Goal: Obtain resource: Download file/media

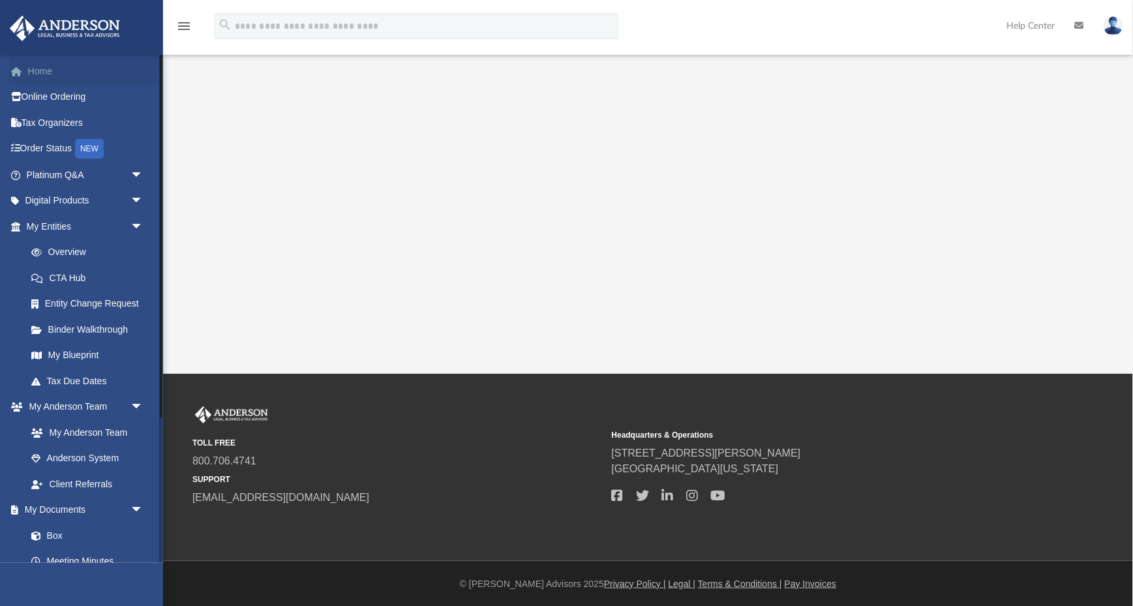
click at [42, 64] on link "Home" at bounding box center [86, 71] width 154 height 26
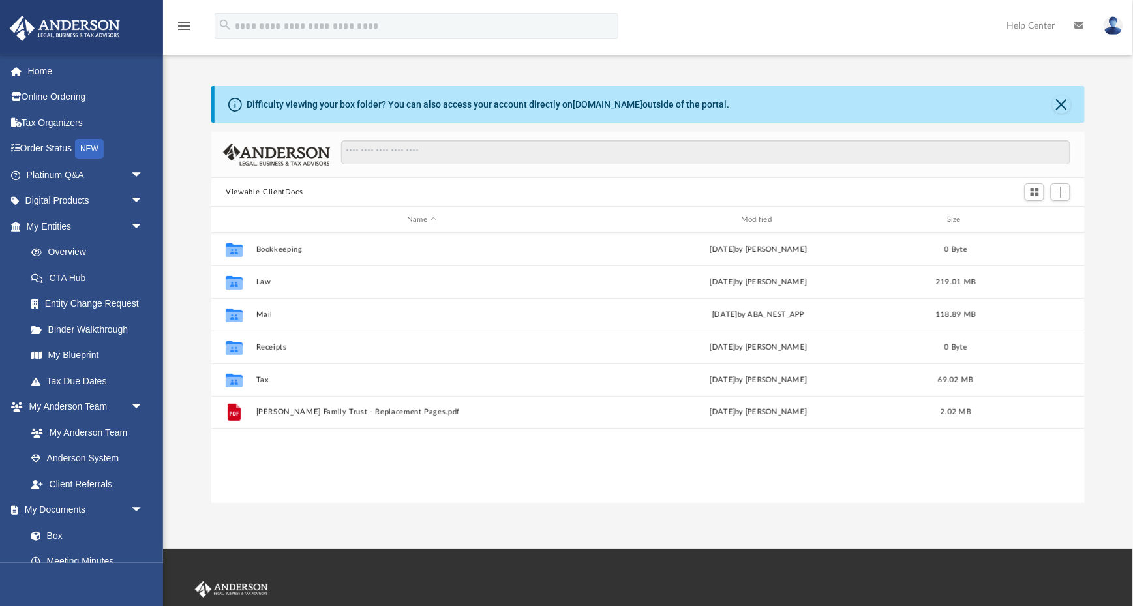
scroll to position [297, 873]
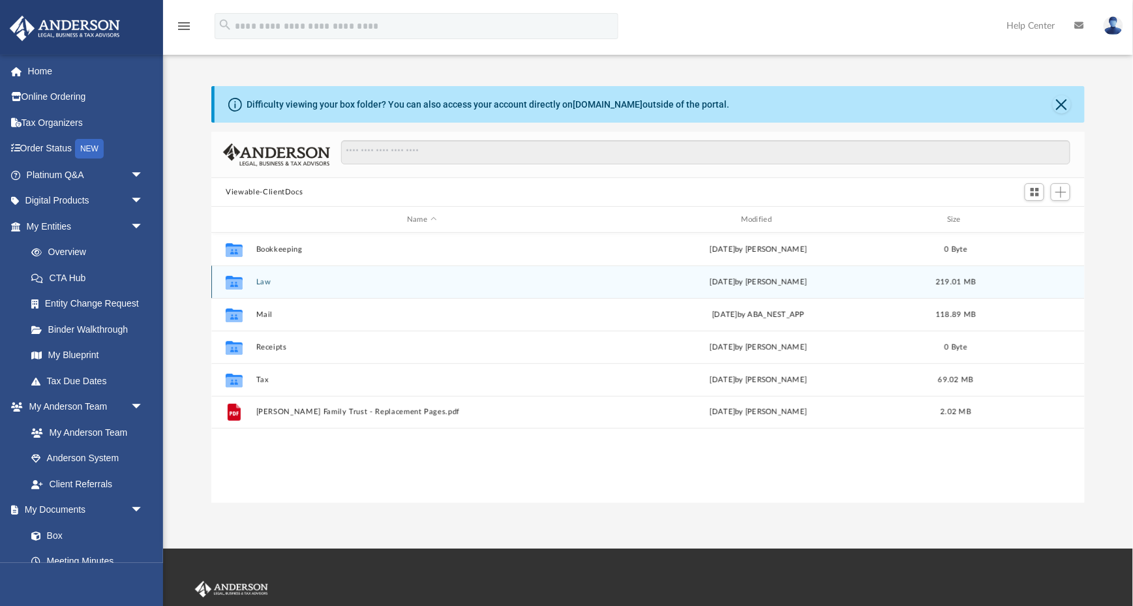
click at [263, 280] on button "Law" at bounding box center [421, 282] width 331 height 8
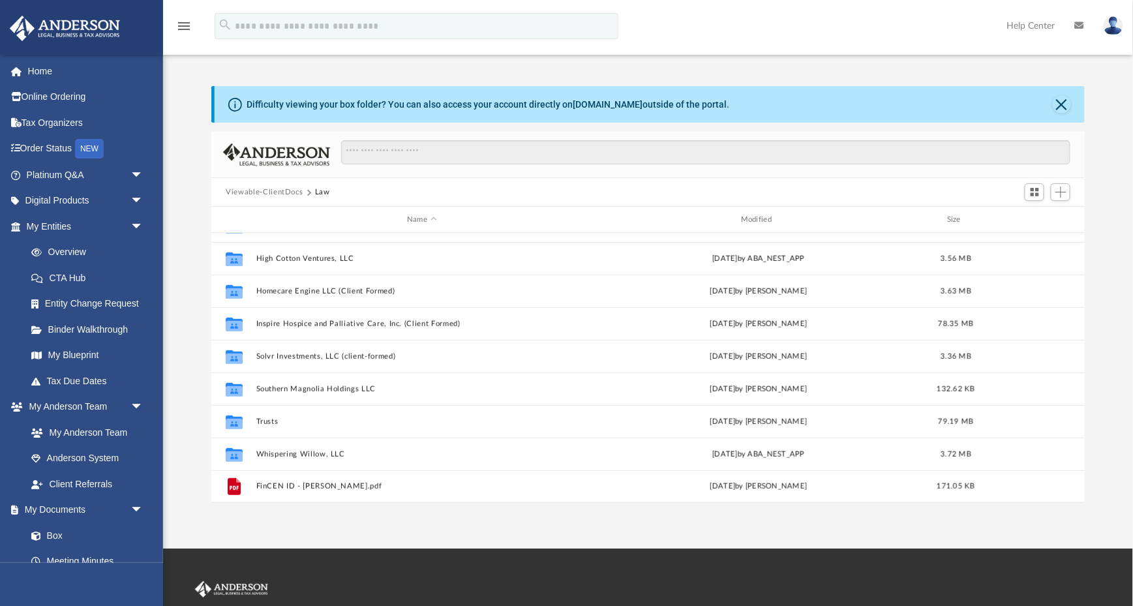
scroll to position [284, 0]
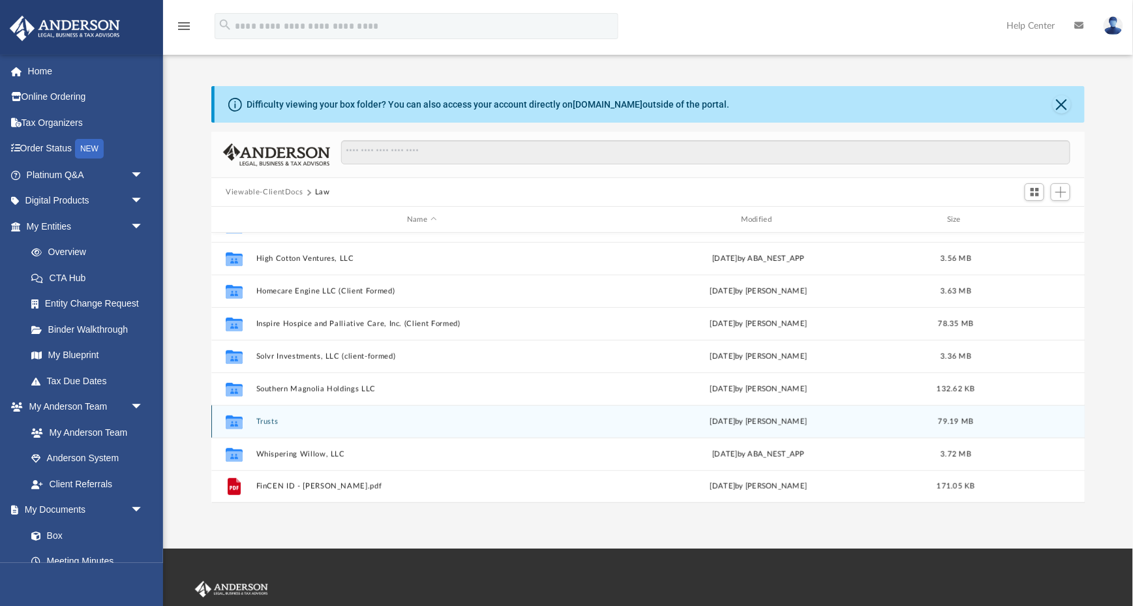
click at [258, 417] on button "Trusts" at bounding box center [421, 421] width 331 height 8
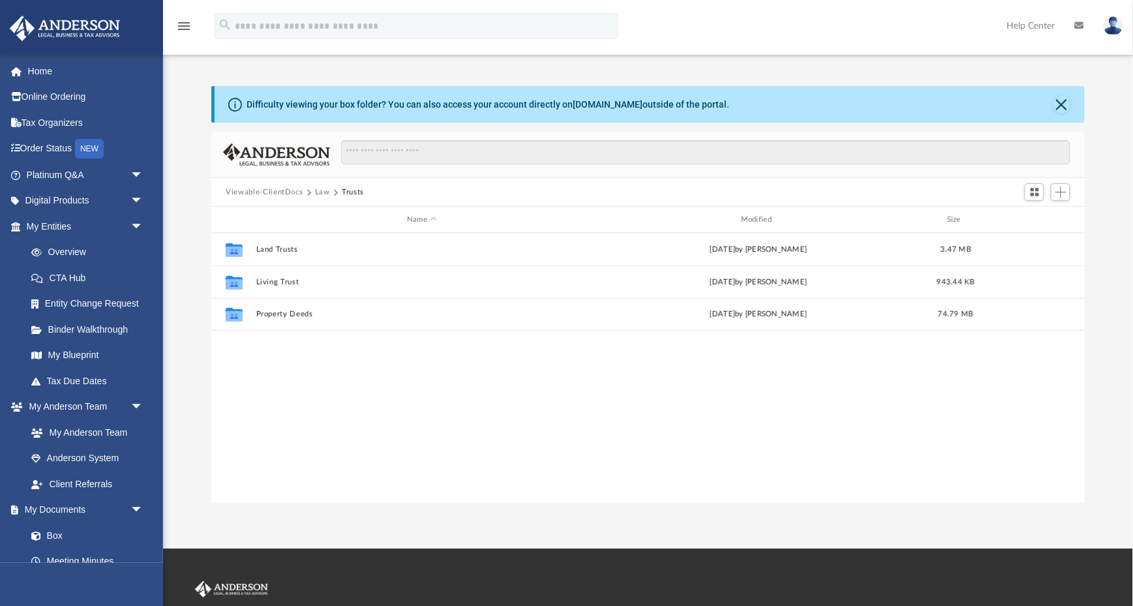
scroll to position [0, 0]
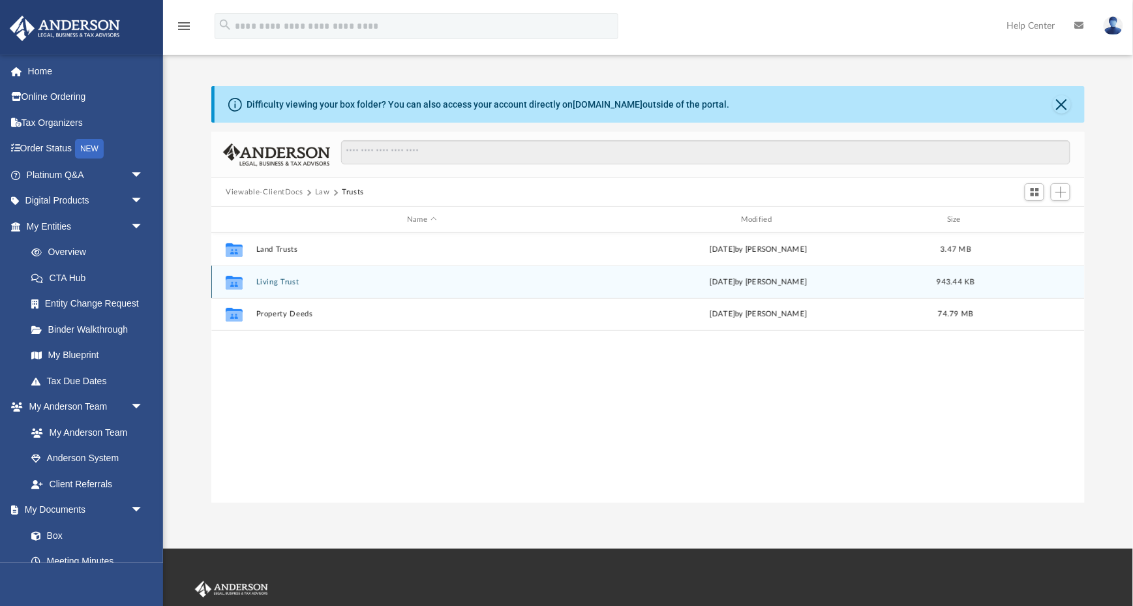
click at [283, 278] on button "Living Trust" at bounding box center [421, 282] width 331 height 8
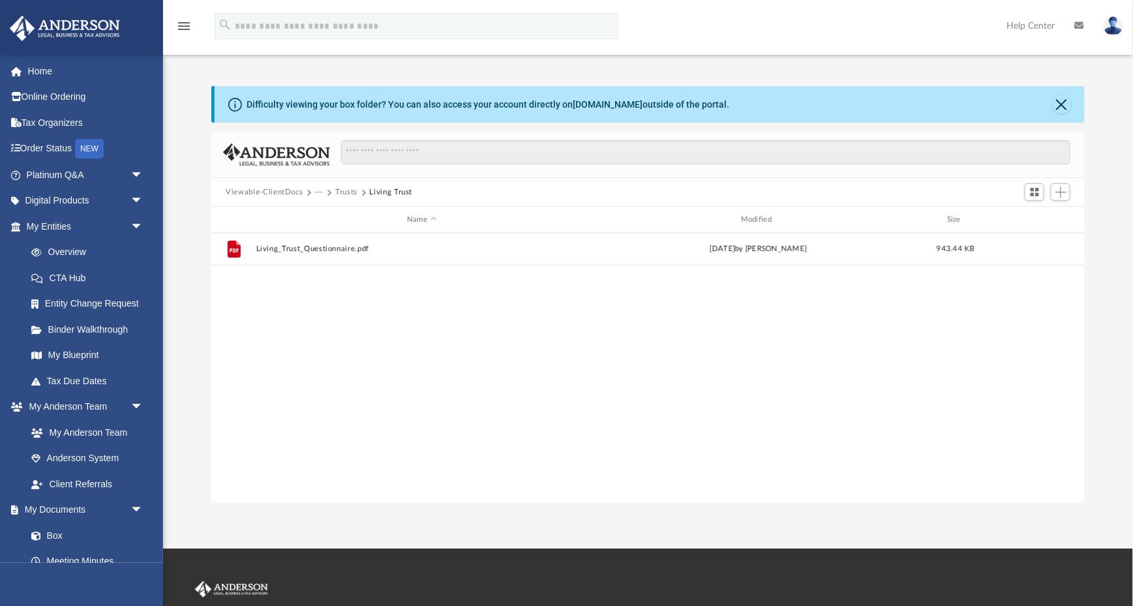
click at [350, 190] on button "Trusts" at bounding box center [346, 193] width 22 height 12
click at [318, 190] on button "Law" at bounding box center [322, 193] width 15 height 12
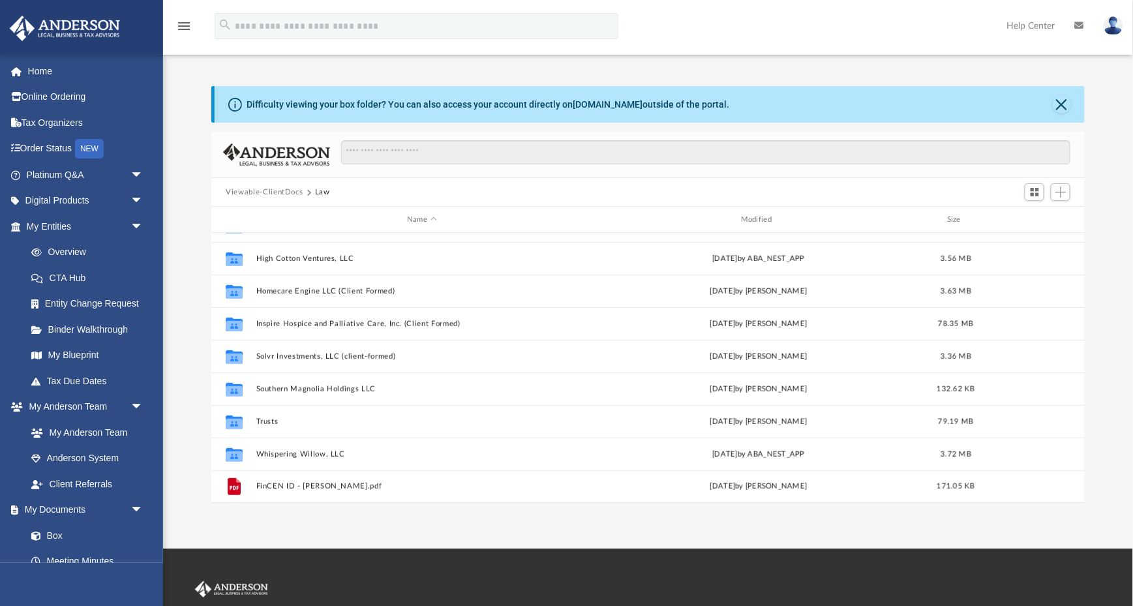
scroll to position [284, 0]
click at [254, 189] on button "Viewable-ClientDocs" at bounding box center [264, 193] width 77 height 12
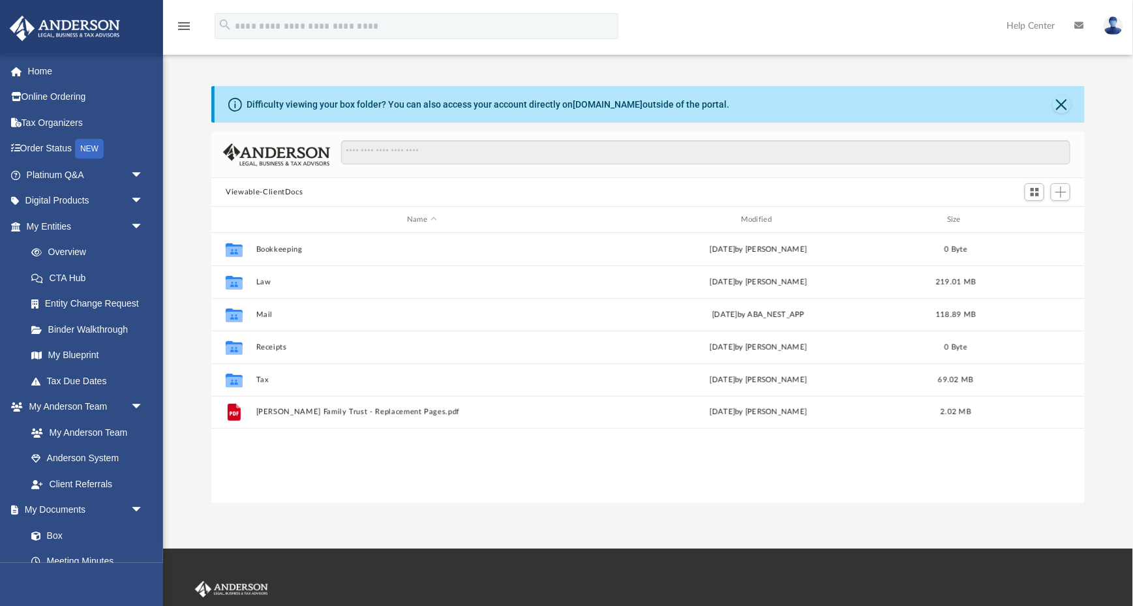
scroll to position [0, 0]
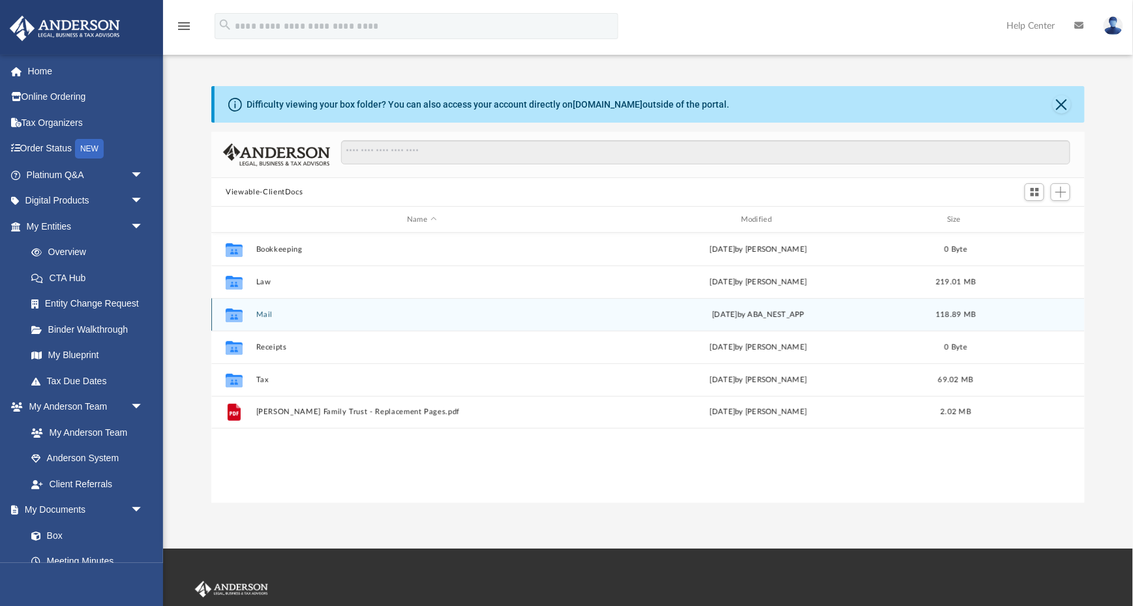
click at [260, 310] on button "Mail" at bounding box center [421, 314] width 331 height 8
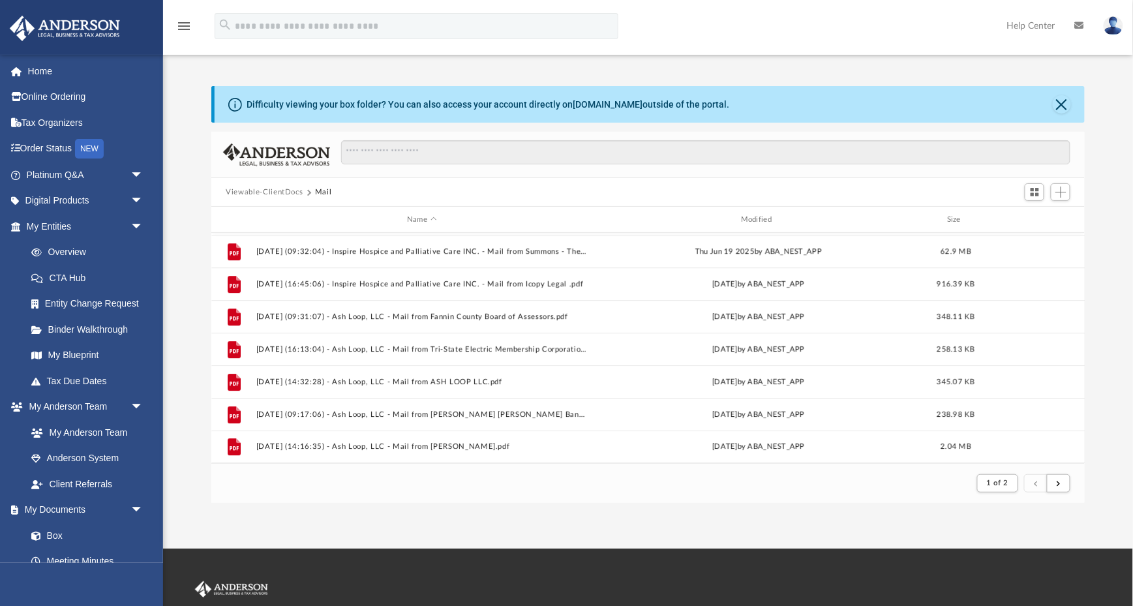
scroll to position [1400, 0]
click at [1061, 477] on button "submit" at bounding box center [1058, 483] width 23 height 19
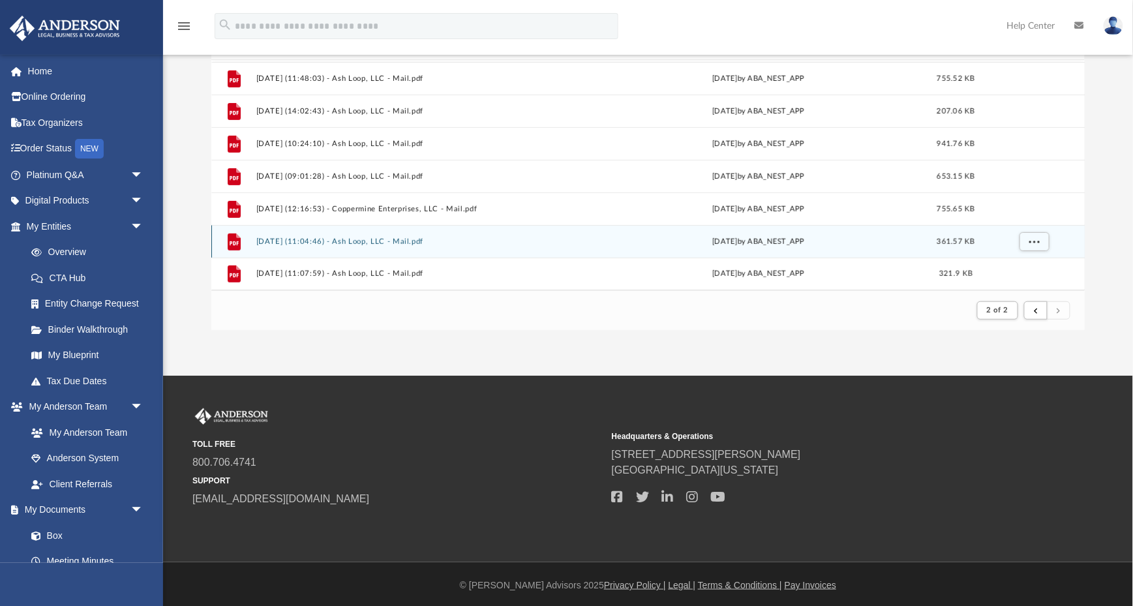
scroll to position [172, 0]
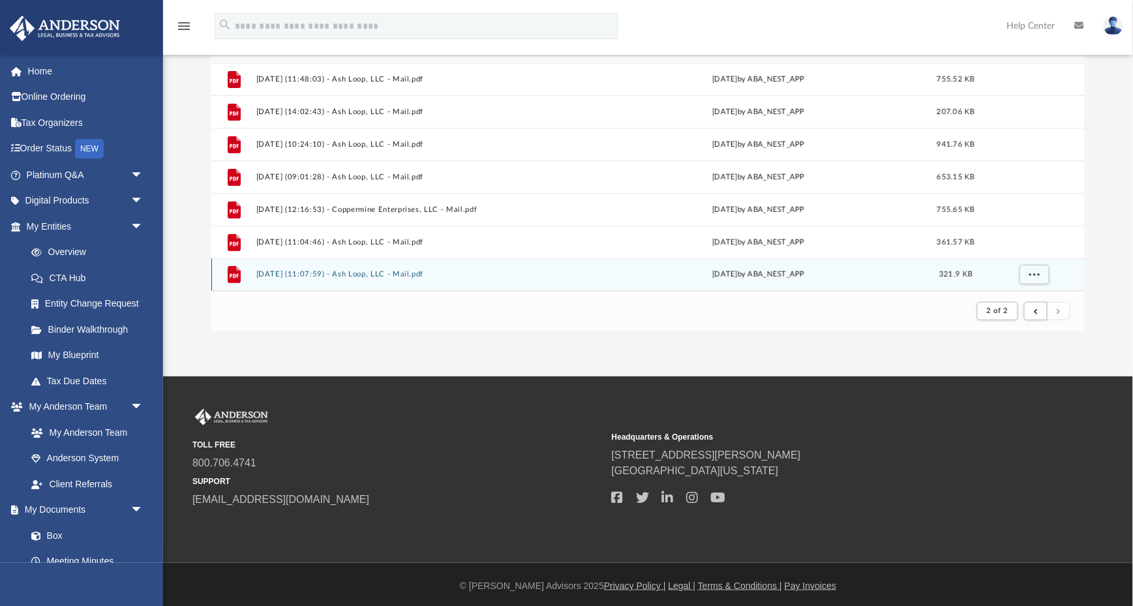
click at [396, 275] on button "2025.10.02 (11:07:59) - Ash Loop, LLC - Mail.pdf" at bounding box center [421, 274] width 331 height 8
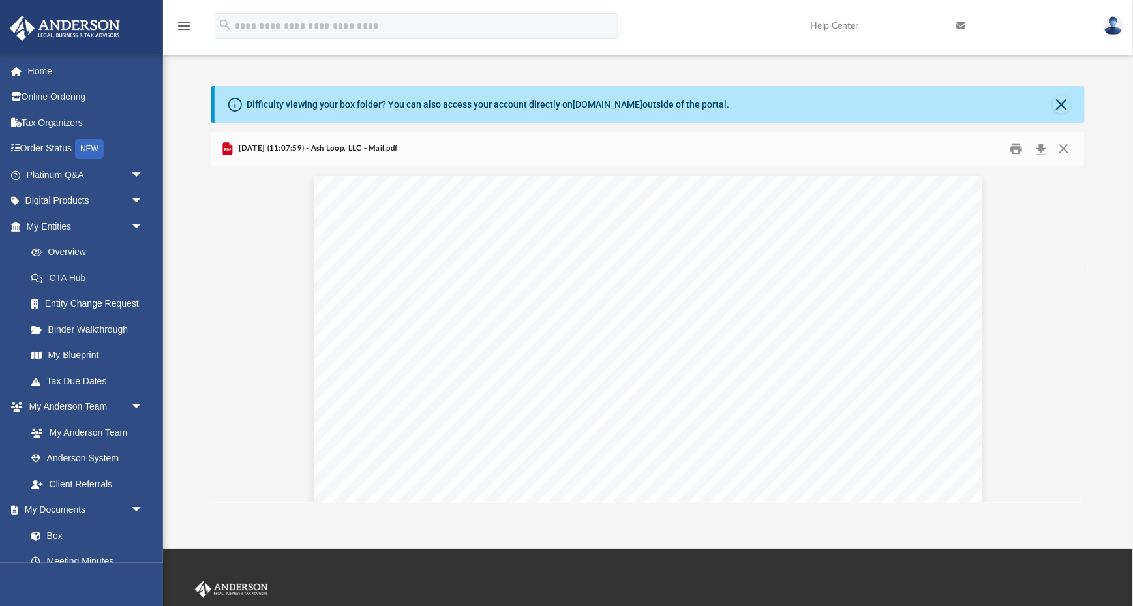
scroll to position [0, 0]
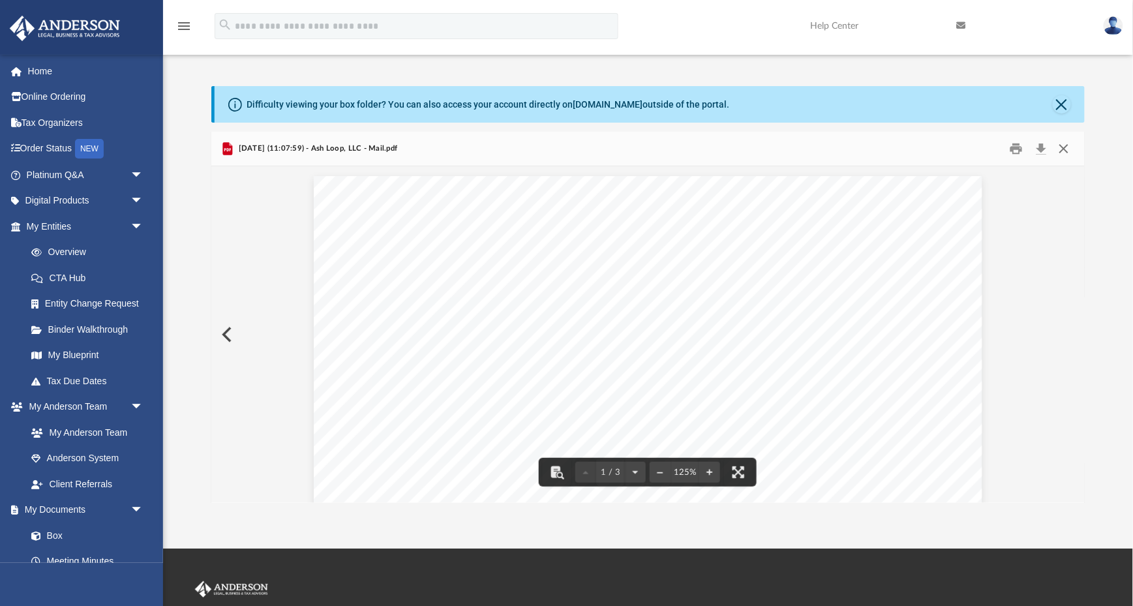
click at [1067, 145] on button "Close" at bounding box center [1063, 149] width 23 height 20
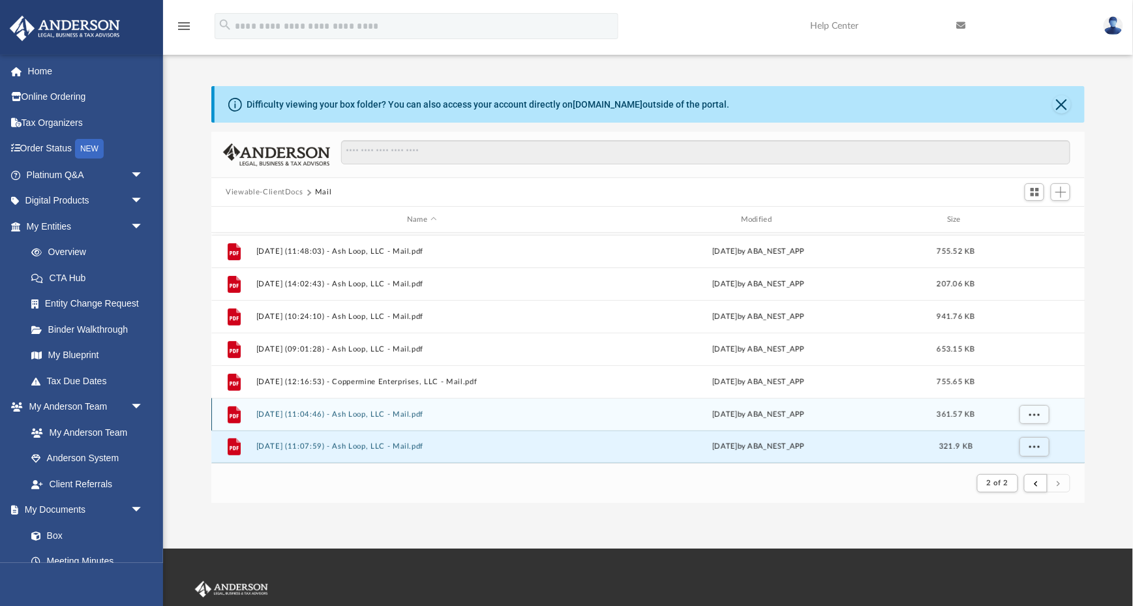
click at [410, 408] on div "File 2025.10.02 (11:04:46) - Ash Loop, LLC - Mail.pdf yesterday by ABA_NEST_APP…" at bounding box center [647, 414] width 873 height 33
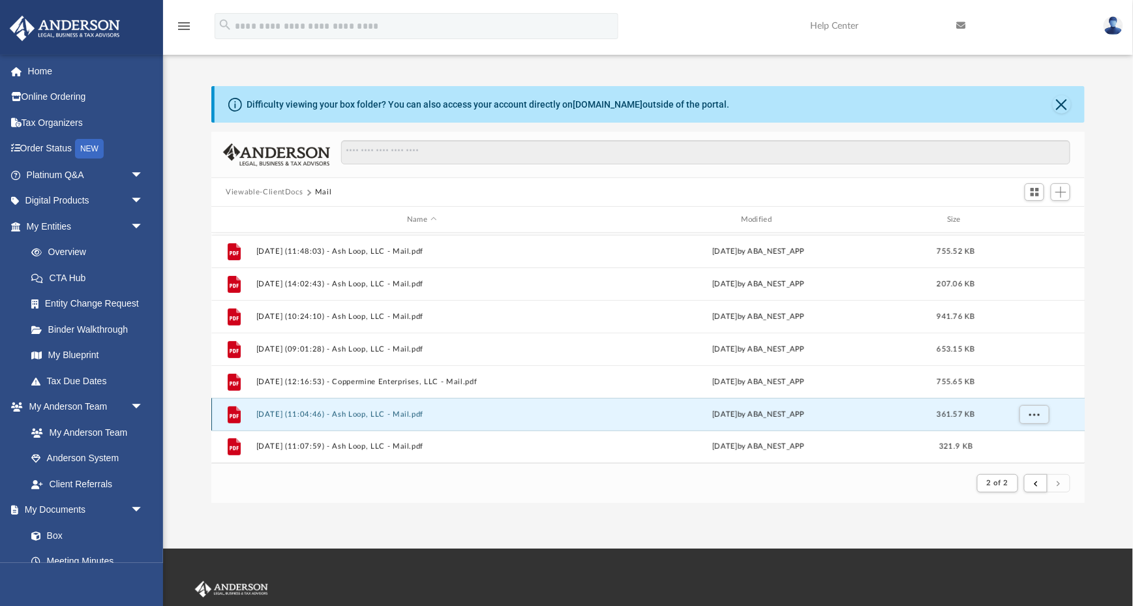
click at [401, 411] on button "2025.10.02 (11:04:46) - Ash Loop, LLC - Mail.pdf" at bounding box center [421, 414] width 331 height 8
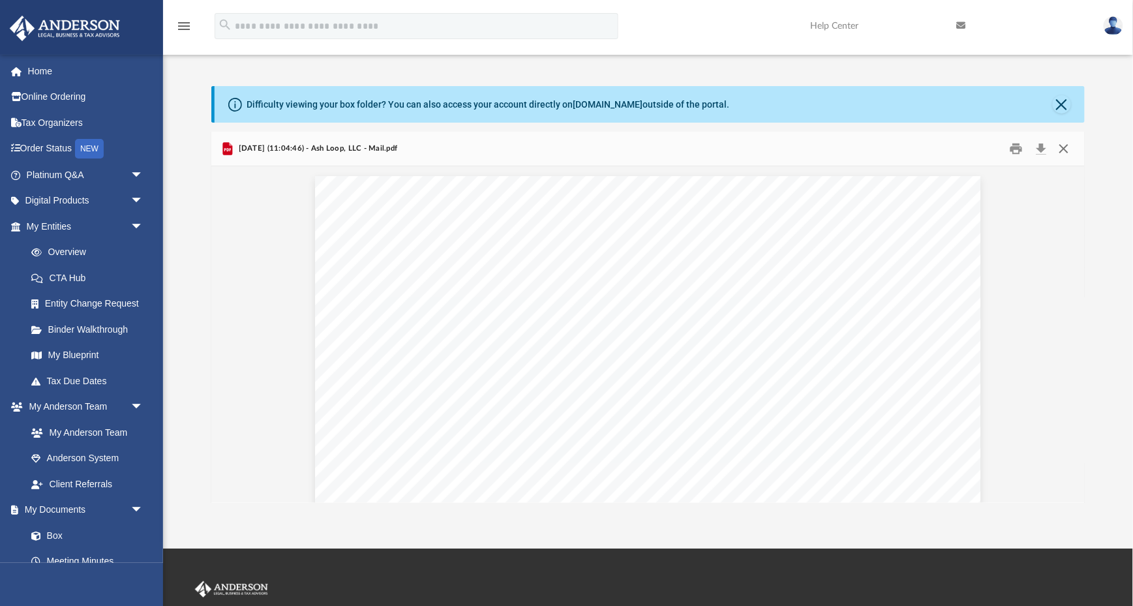
click at [1069, 149] on button "Close" at bounding box center [1063, 149] width 23 height 20
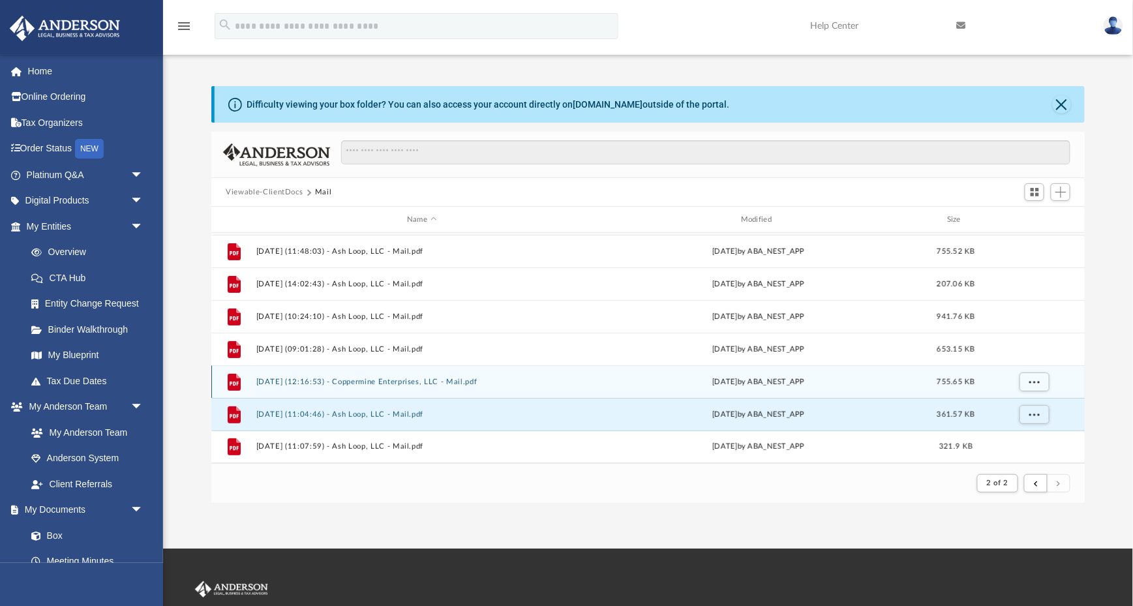
click at [393, 380] on button "2025.10.01 (12:16:53) - Coppermine Enterprises, LLC - Mail.pdf" at bounding box center [421, 382] width 331 height 8
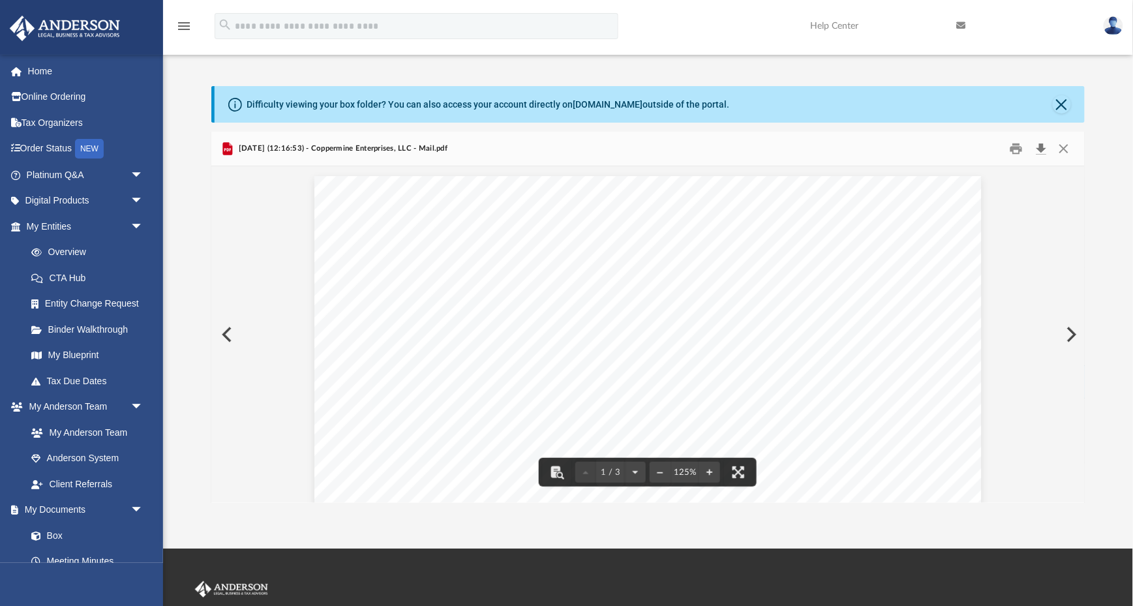
click at [1042, 140] on button "Download" at bounding box center [1040, 149] width 23 height 20
click at [1068, 155] on button "Close" at bounding box center [1063, 149] width 23 height 20
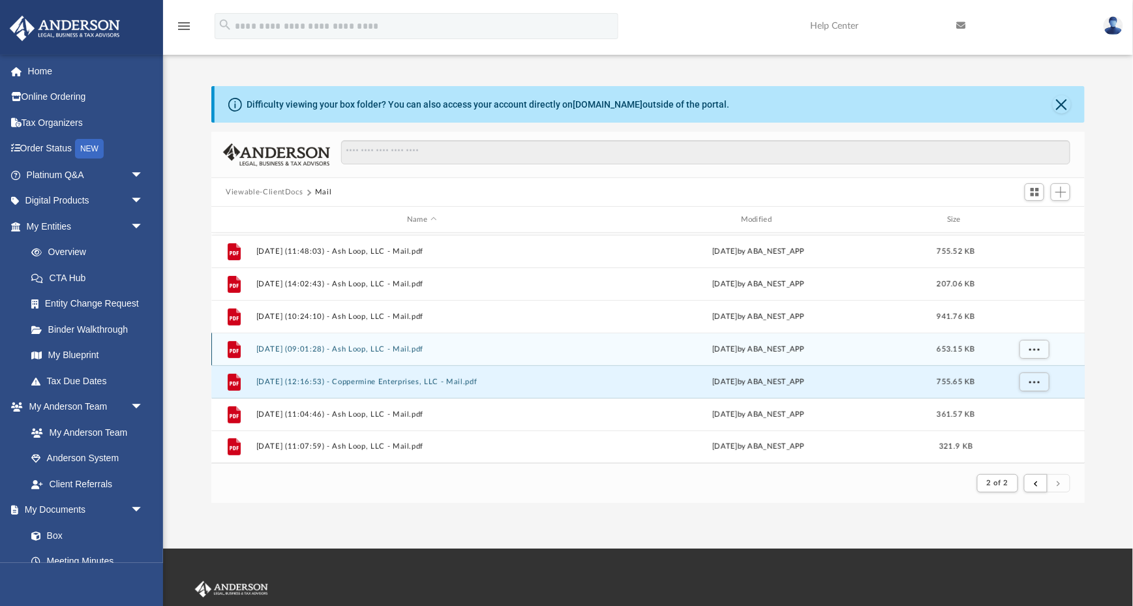
click at [333, 348] on button "2025.10.01 (09:01:28) - Ash Loop, LLC - Mail.pdf" at bounding box center [421, 349] width 331 height 8
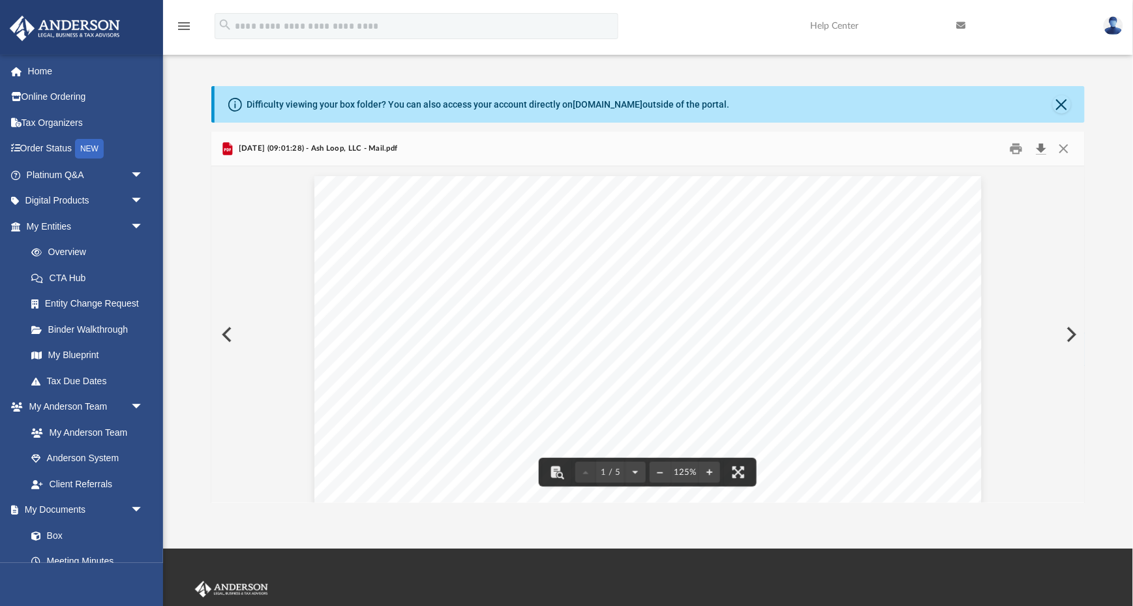
click at [1045, 153] on button "Download" at bounding box center [1040, 149] width 23 height 20
click at [1066, 147] on button "Close" at bounding box center [1063, 149] width 23 height 20
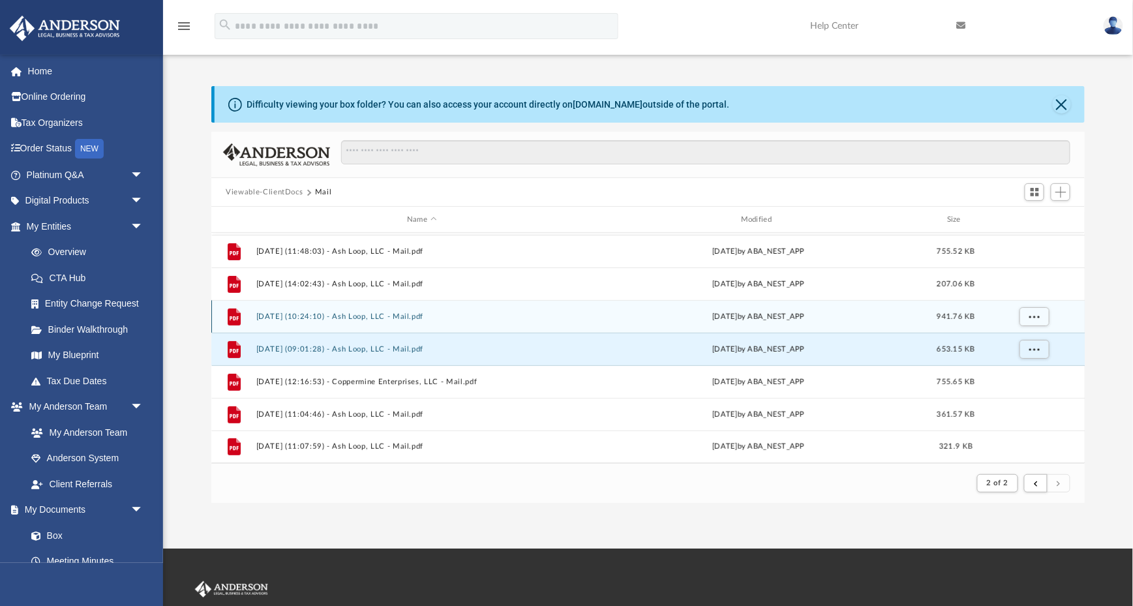
click at [348, 312] on button "2025.09.25 (10:24:10) - Ash Loop, LLC - Mail.pdf" at bounding box center [421, 316] width 331 height 8
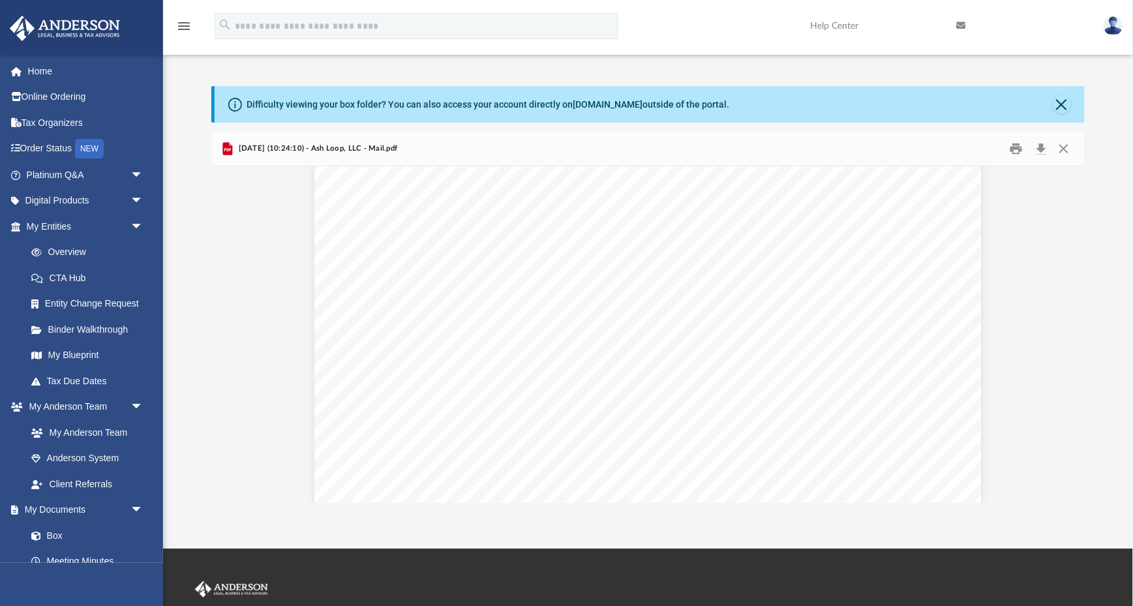
scroll to position [62, 0]
click at [1066, 148] on button "Close" at bounding box center [1063, 149] width 23 height 20
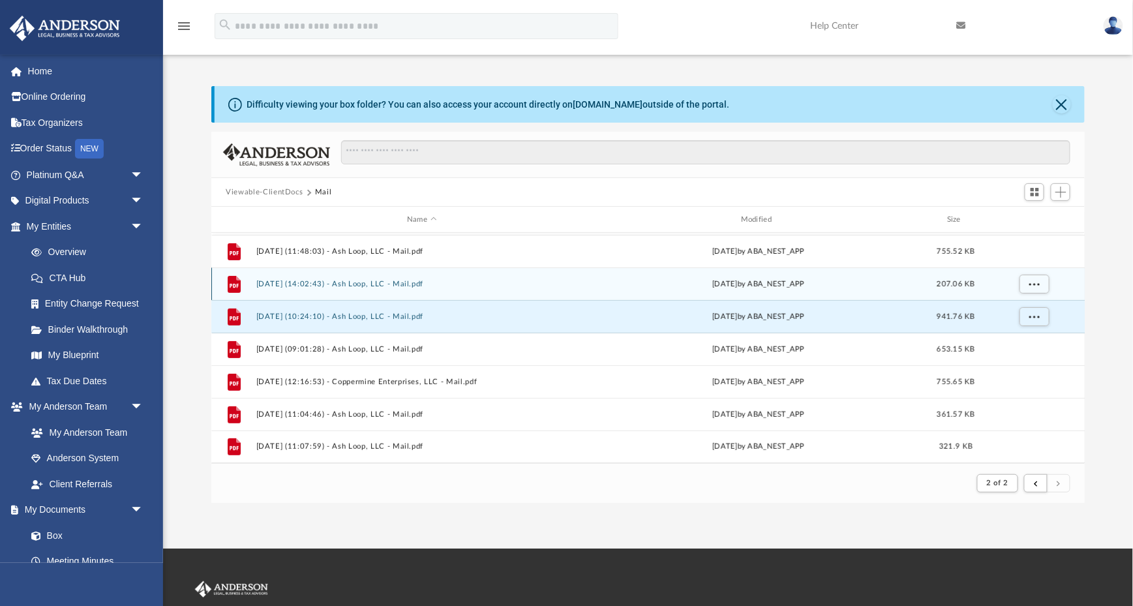
click at [323, 281] on button "2025.09.08 (14:02:43) - Ash Loop, LLC - Mail.pdf" at bounding box center [421, 284] width 331 height 8
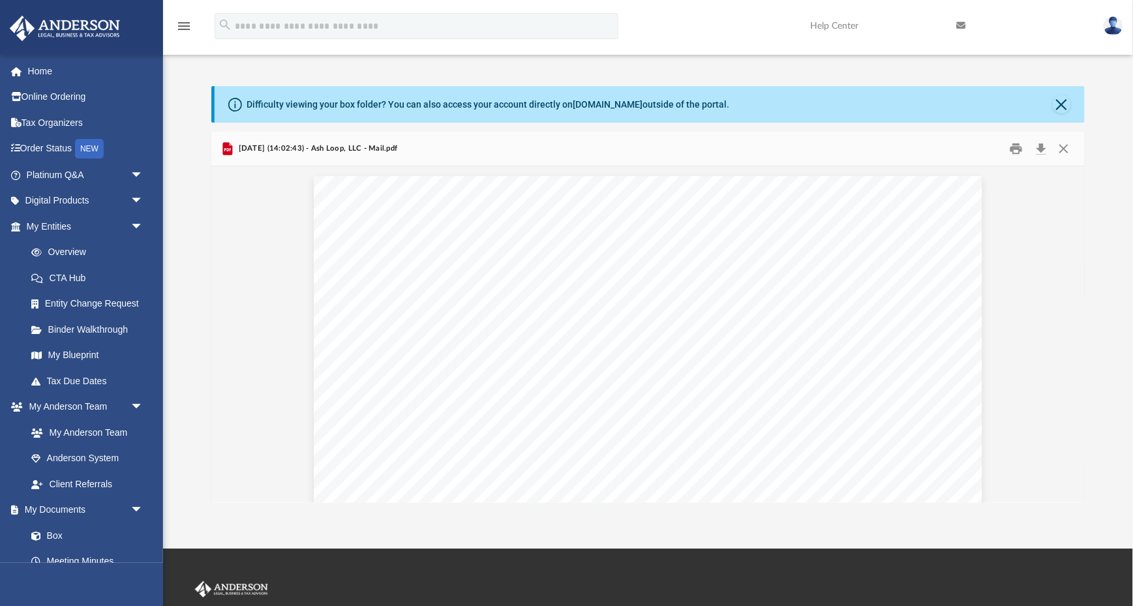
scroll to position [0, 0]
click at [1073, 151] on button "Close" at bounding box center [1063, 149] width 23 height 20
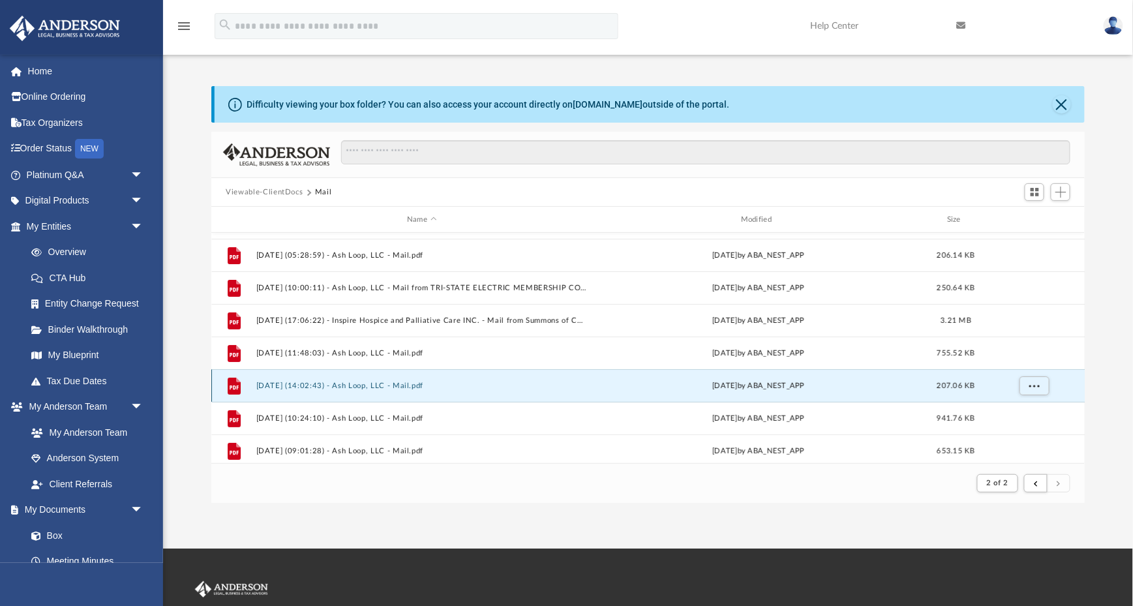
scroll to position [49, 0]
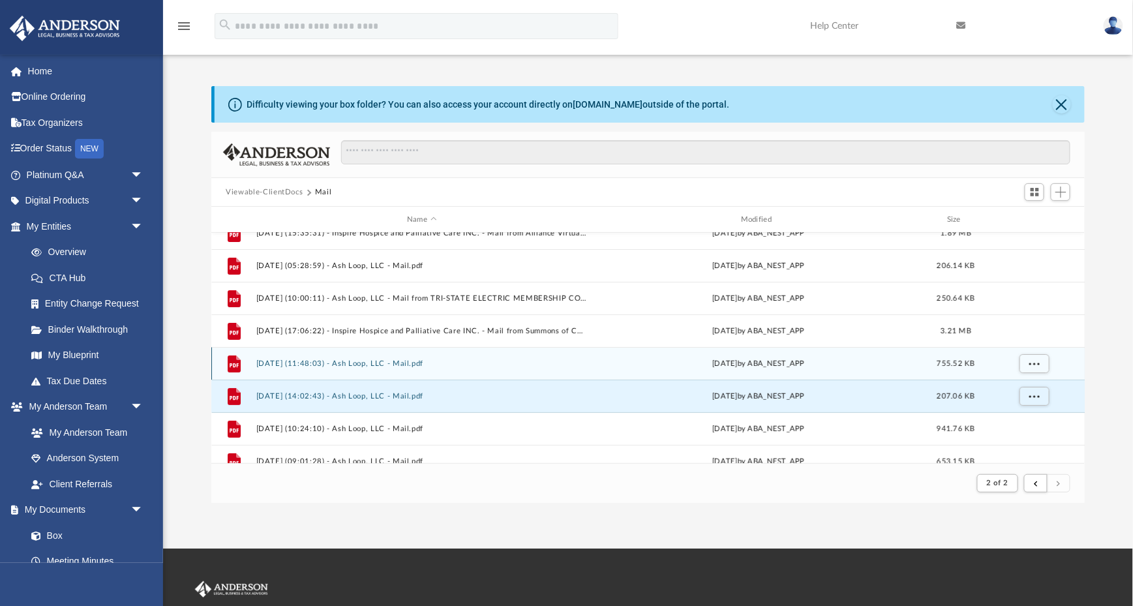
click at [376, 361] on button "2025.09.05 (11:48:03) - Ash Loop, LLC - Mail.pdf" at bounding box center [421, 363] width 331 height 8
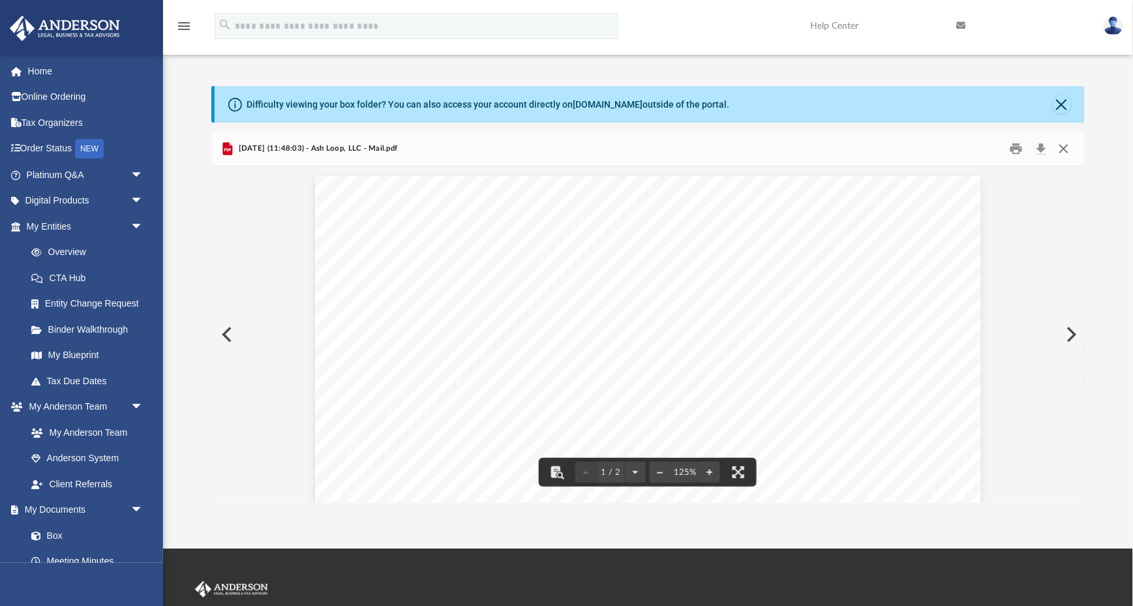
click at [1064, 150] on button "Close" at bounding box center [1063, 149] width 23 height 20
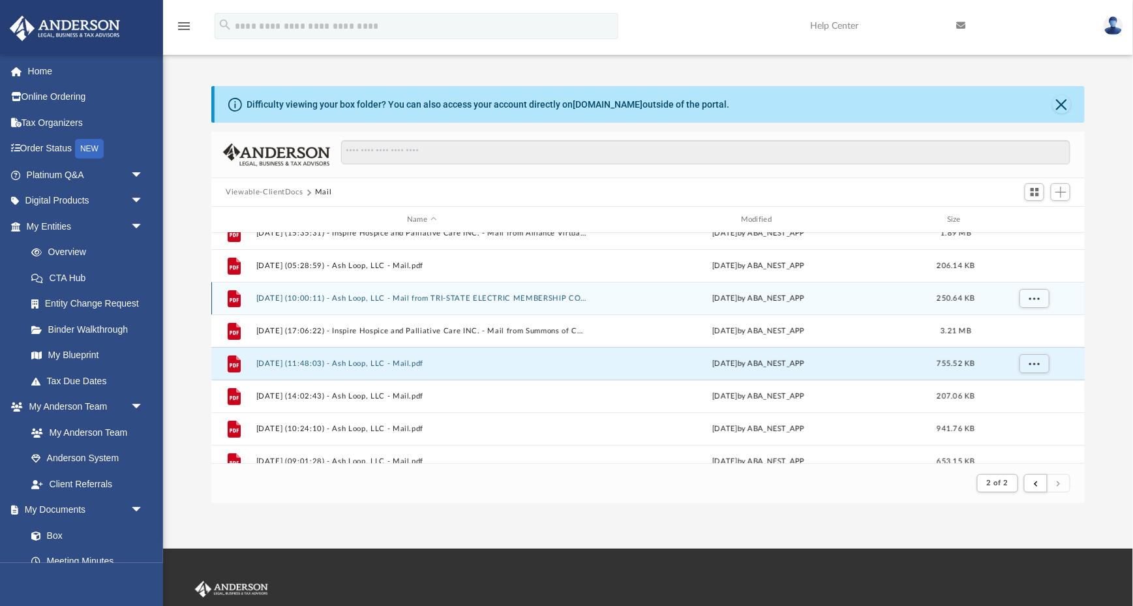
click at [380, 294] on button "2025.08.07 (10:00:11) - Ash Loop, LLC - Mail from TRI-STATE ELECTRIC MEMBERSHIP…" at bounding box center [421, 298] width 331 height 8
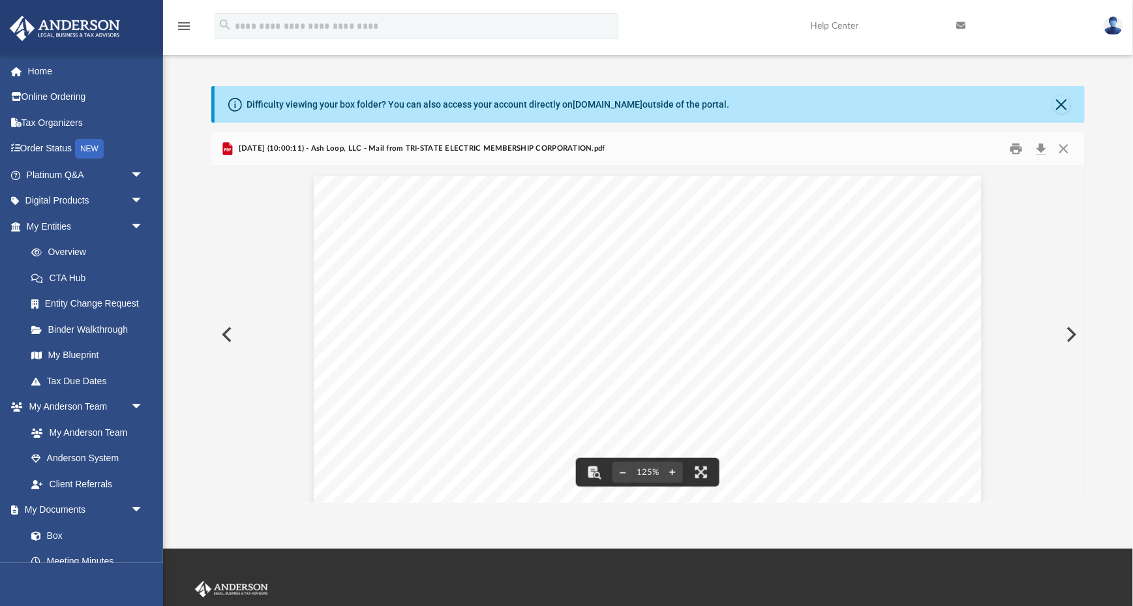
scroll to position [0, 0]
click at [1066, 145] on button "Close" at bounding box center [1063, 149] width 23 height 20
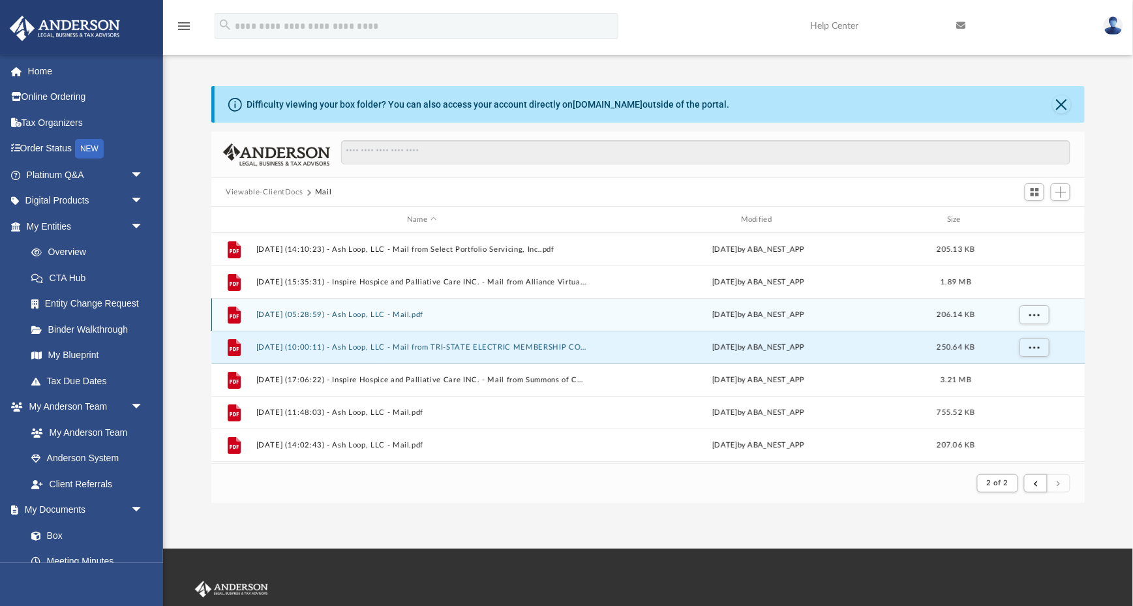
click at [379, 316] on button "2025.08.06 (05:28:59) - Ash Loop, LLC - Mail.pdf" at bounding box center [421, 314] width 331 height 8
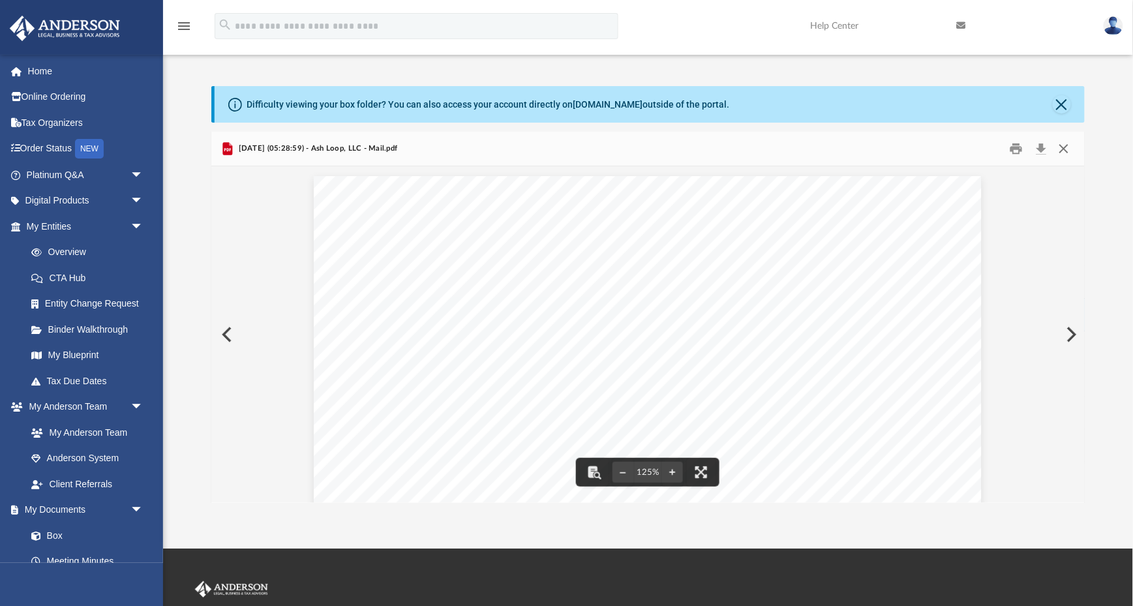
click at [1067, 153] on button "Close" at bounding box center [1063, 149] width 23 height 20
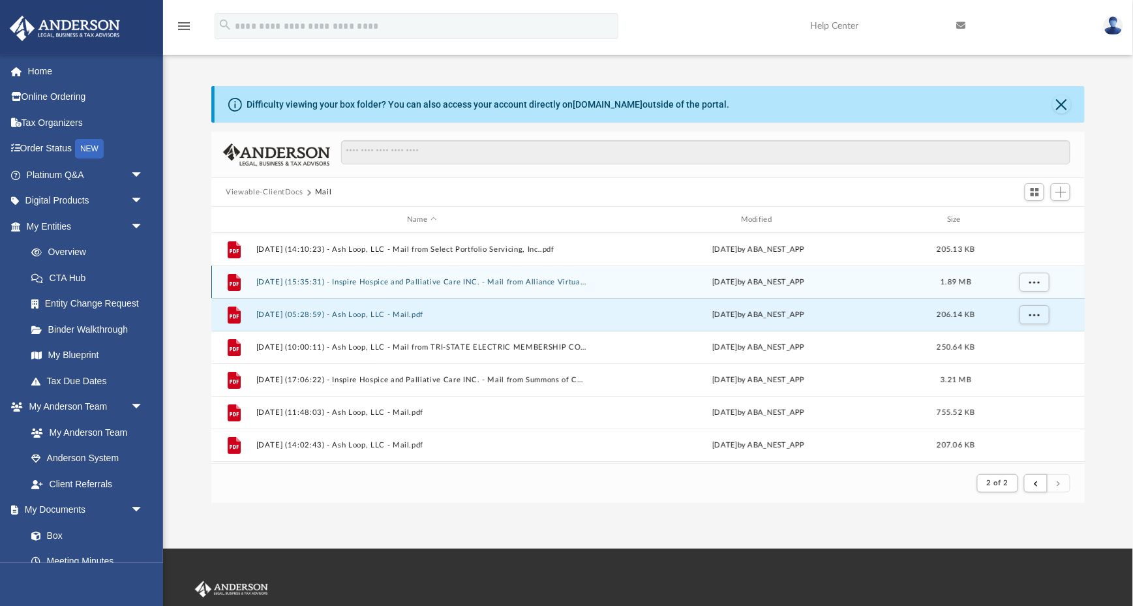
click at [484, 279] on button "2025.08.01 (15:35:31) - Inspire Hospice and Palliative Care INC. - Mail from Al…" at bounding box center [421, 282] width 331 height 8
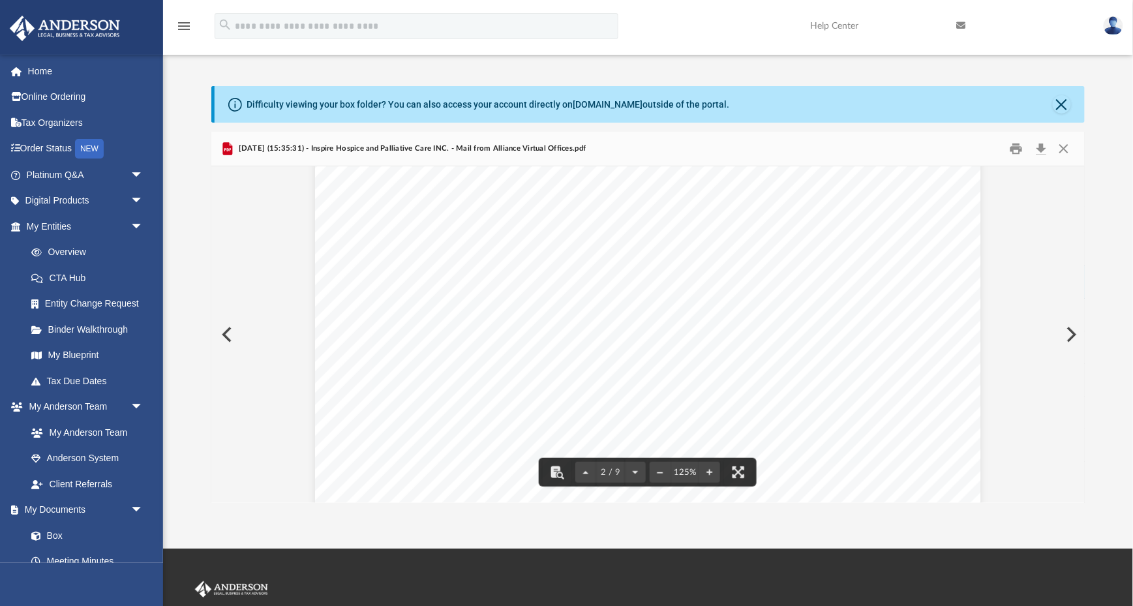
scroll to position [899, 0]
click at [1066, 149] on button "Close" at bounding box center [1063, 149] width 23 height 20
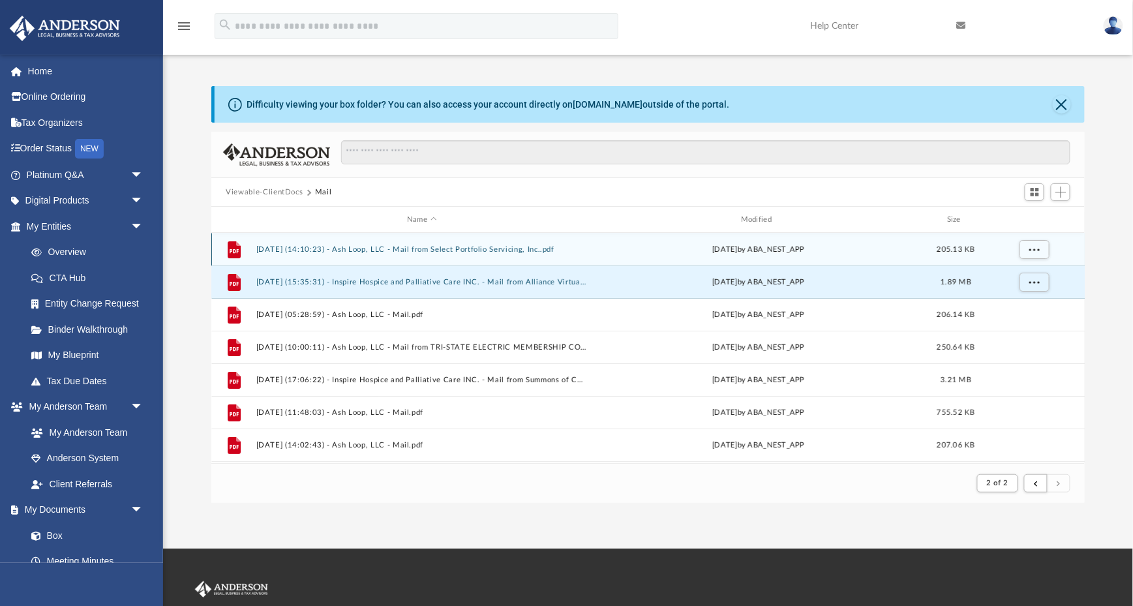
click at [548, 245] on button "2025.07.22 (14:10:23) - Ash Loop, LLC - Mail from Select Portfolio Servicing, I…" at bounding box center [421, 249] width 331 height 8
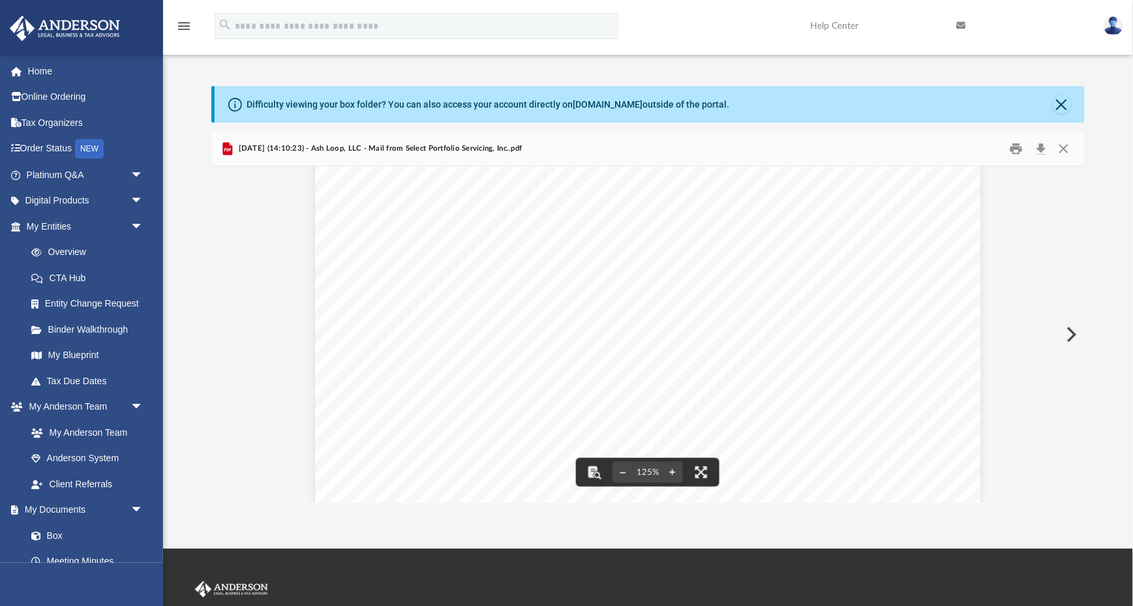
scroll to position [76, 0]
click at [1068, 155] on button "Close" at bounding box center [1063, 149] width 23 height 20
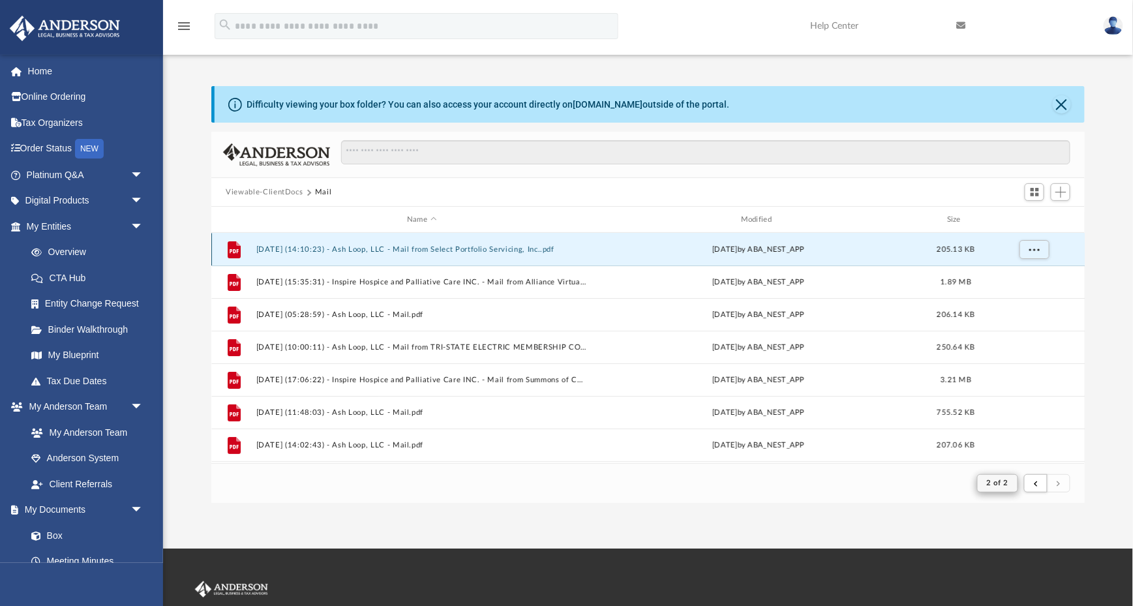
scroll to position [0, 0]
click at [1032, 480] on button "submit" at bounding box center [1035, 483] width 23 height 19
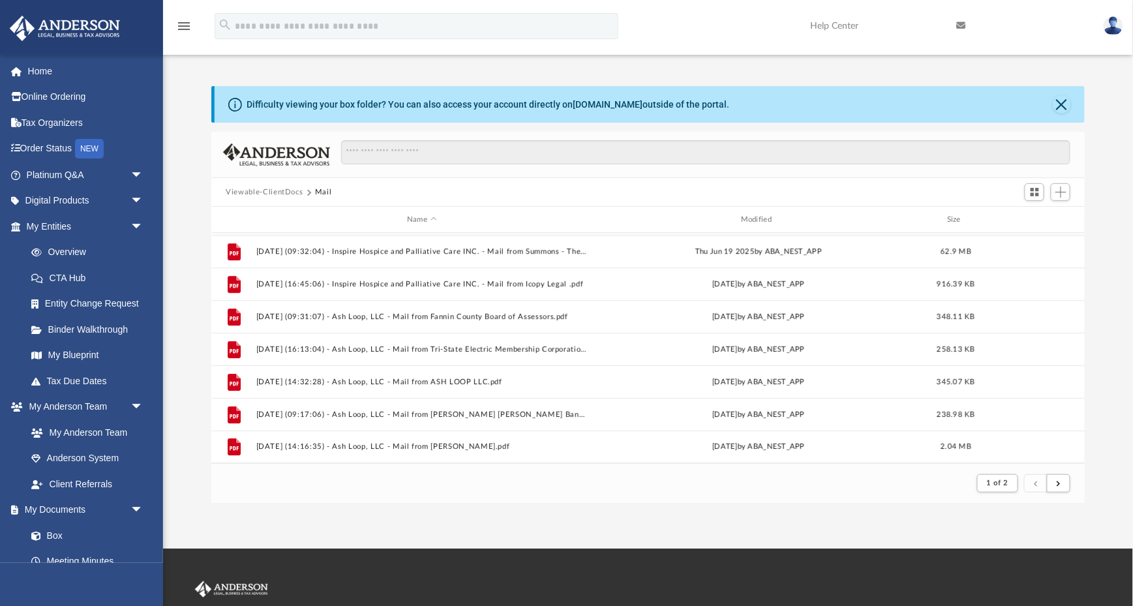
scroll to position [1400, 0]
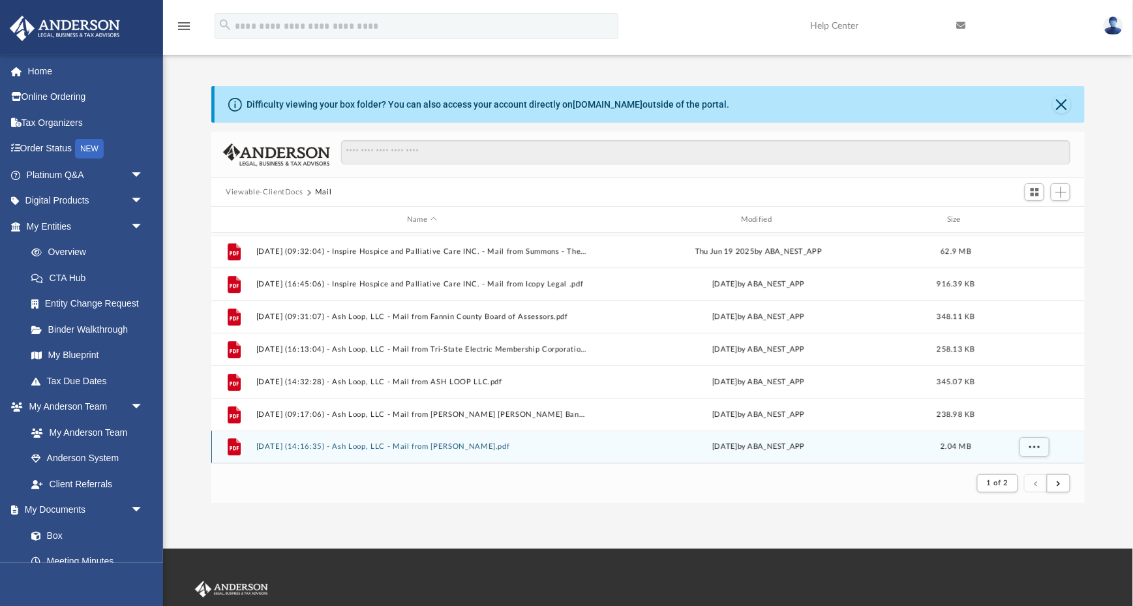
click at [467, 445] on button "2025.07.16 (14:16:35) - Ash Loop, LLC - Mail from Jacob Milo.pdf" at bounding box center [421, 446] width 331 height 8
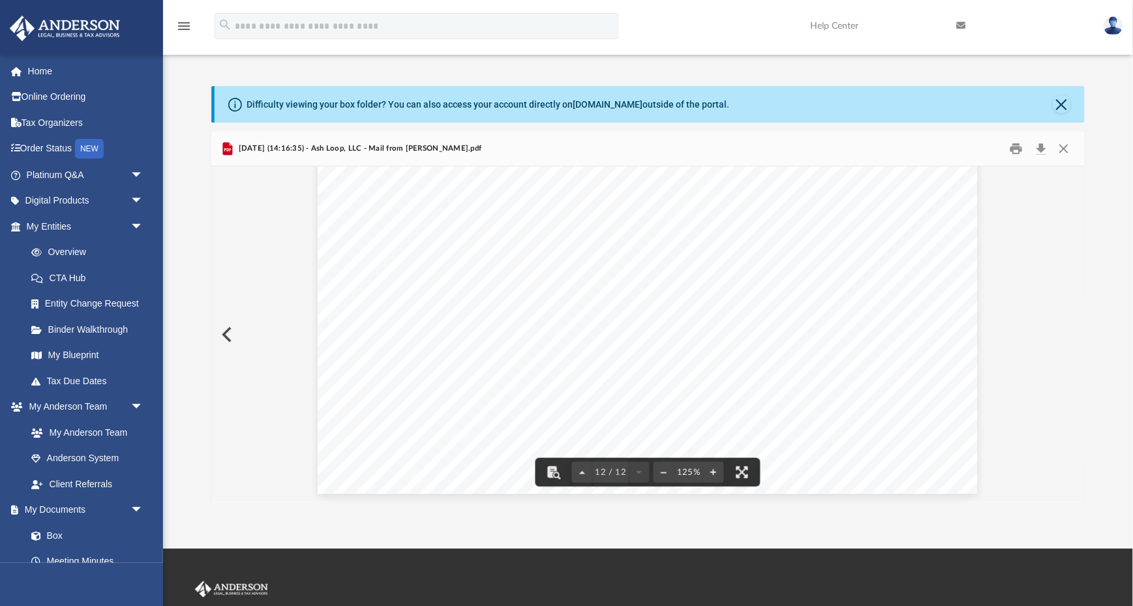
scroll to position [0, 0]
click at [1066, 154] on button "Close" at bounding box center [1063, 149] width 23 height 20
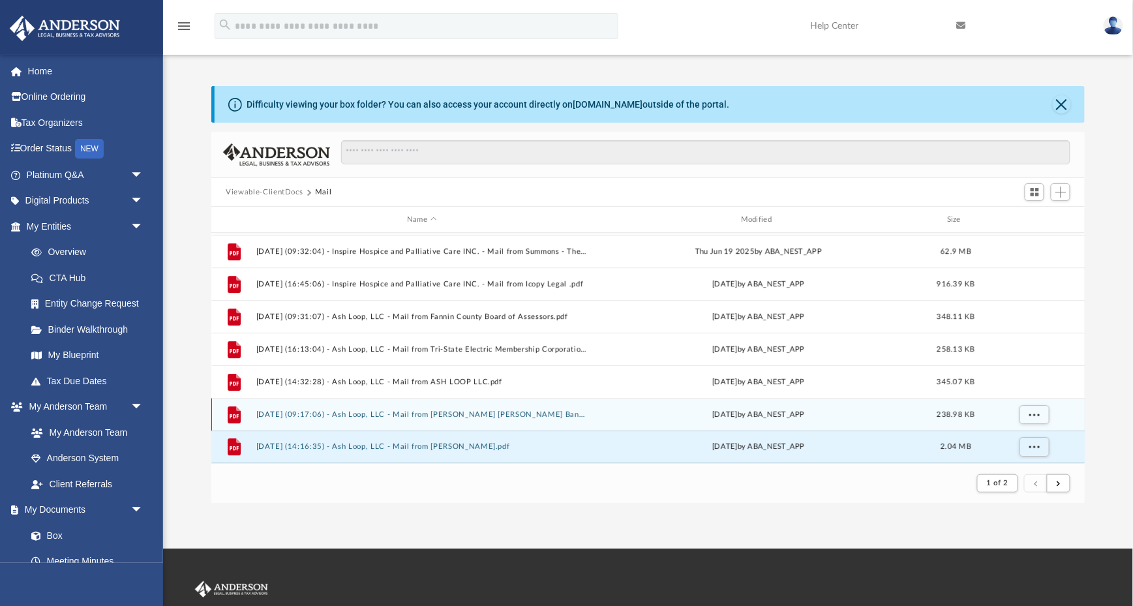
click at [472, 413] on button "2025.07.11 (09:17:06) - Ash Loop, LLC - Mail from Morgan Stanley Bank, N.A..pdf" at bounding box center [421, 414] width 331 height 8
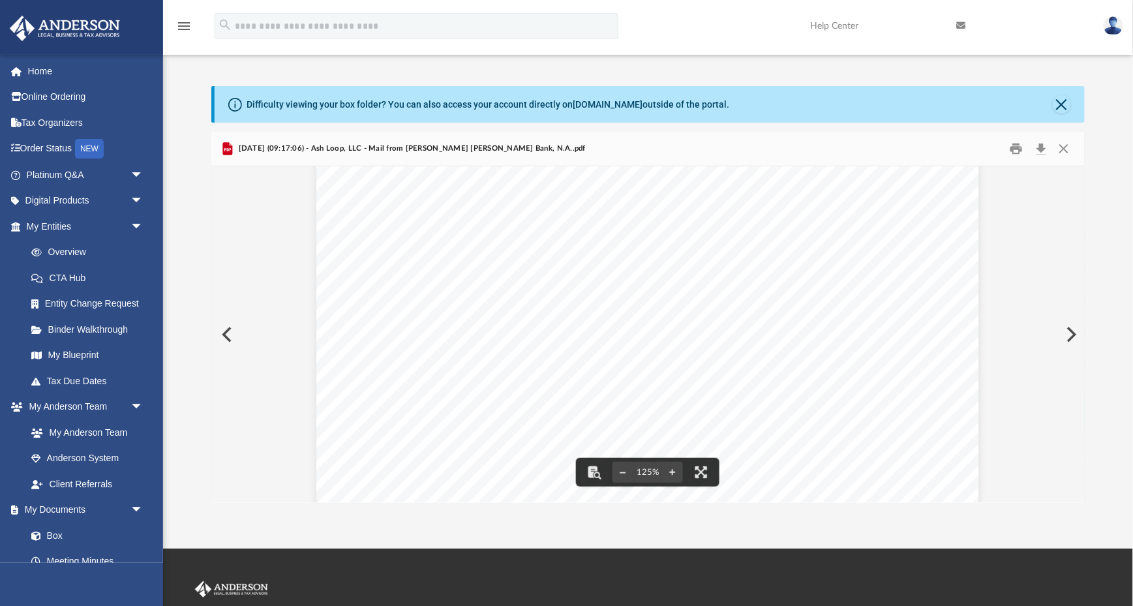
scroll to position [254, 0]
click at [1062, 149] on button "Close" at bounding box center [1063, 149] width 23 height 20
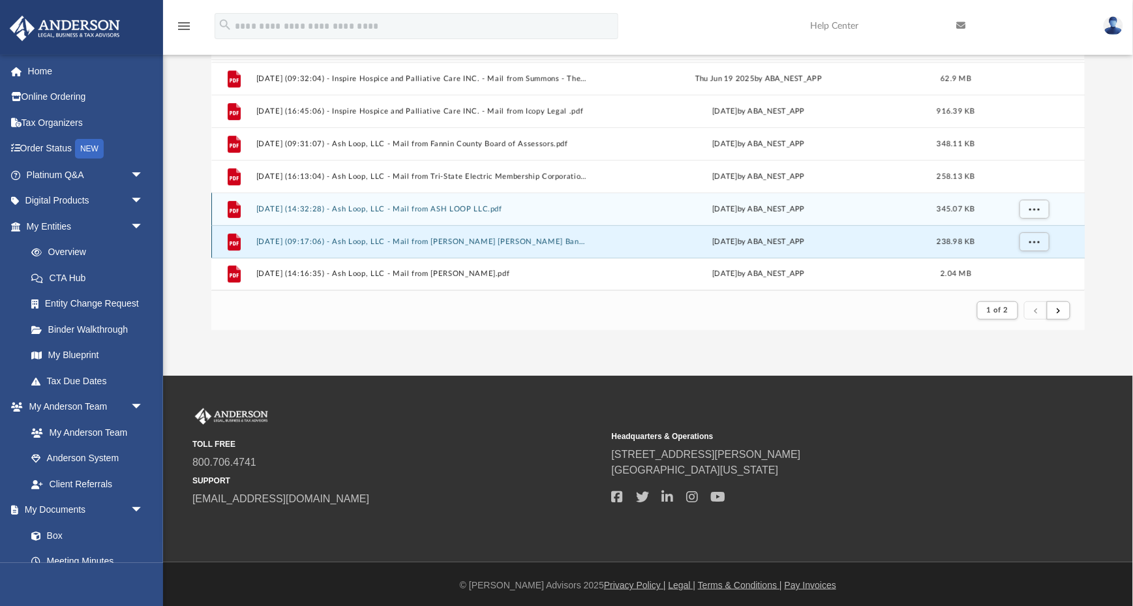
scroll to position [172, 0]
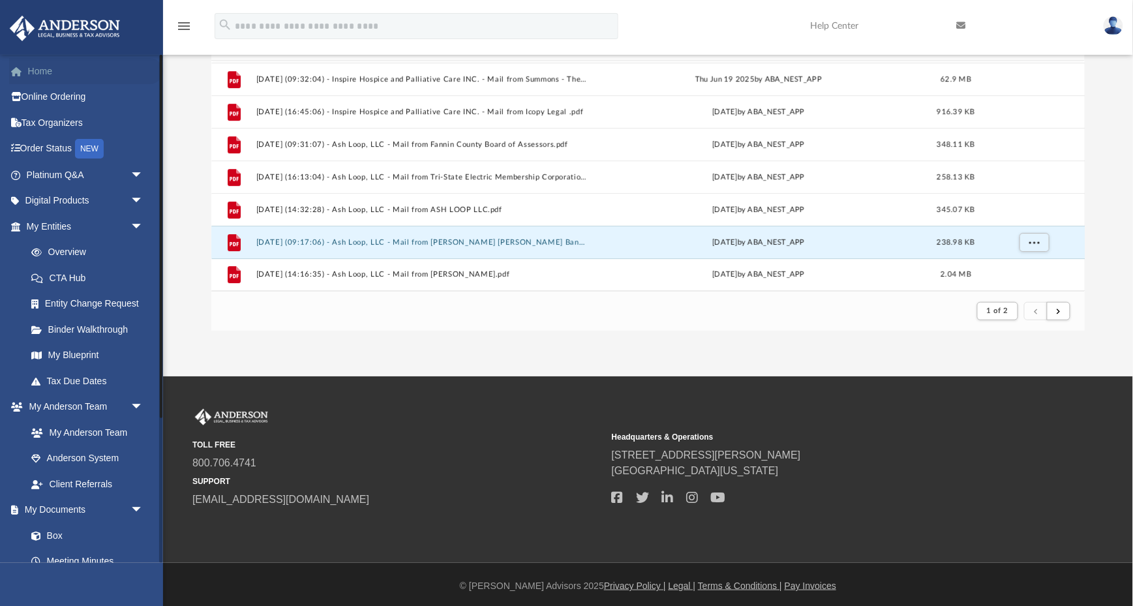
click at [40, 66] on link "Home" at bounding box center [86, 71] width 154 height 26
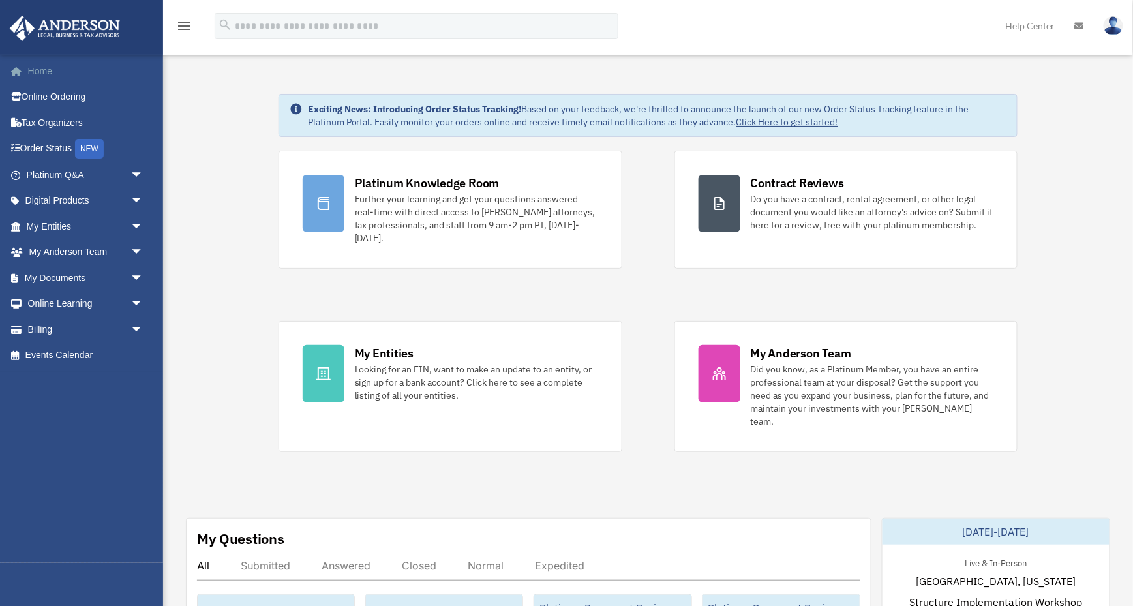
click at [47, 72] on link "Home" at bounding box center [86, 71] width 154 height 26
